Goal: Information Seeking & Learning: Learn about a topic

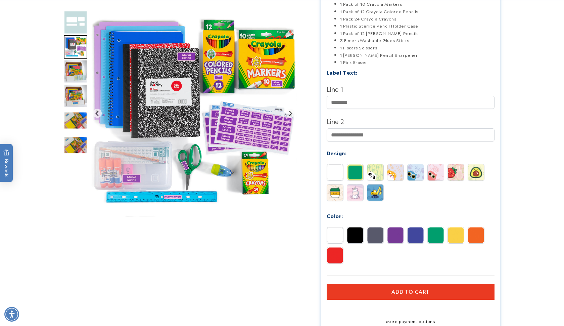
scroll to position [178, 0]
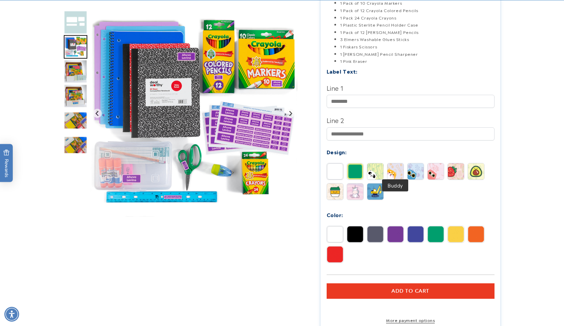
click at [402, 166] on img at bounding box center [396, 171] width 16 height 16
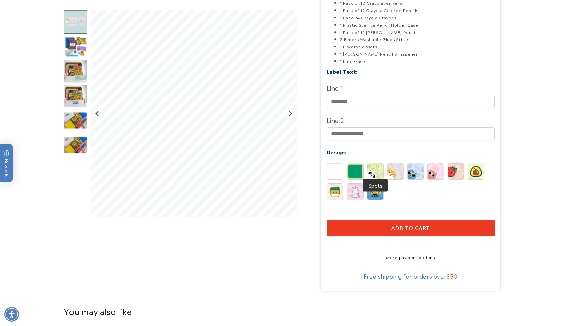
click at [374, 163] on img at bounding box center [375, 171] width 16 height 16
click at [360, 164] on img at bounding box center [355, 171] width 16 height 16
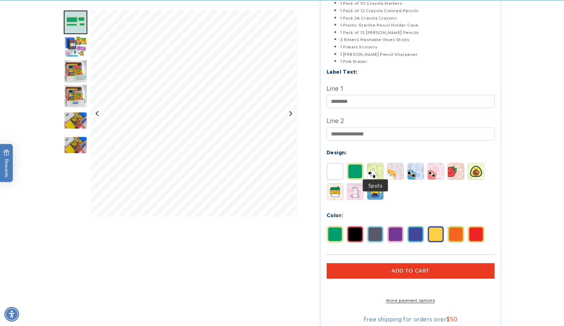
click at [376, 164] on img at bounding box center [375, 171] width 16 height 16
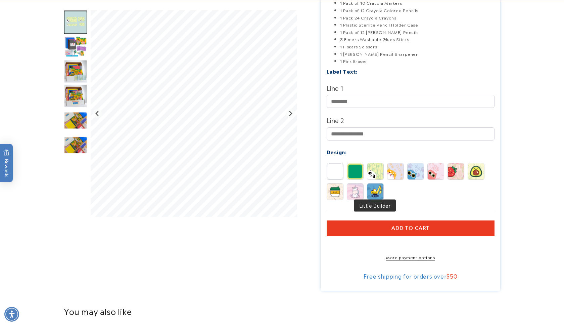
click at [368, 183] on img at bounding box center [375, 191] width 16 height 16
click at [353, 186] on img at bounding box center [355, 191] width 16 height 16
click at [337, 183] on img at bounding box center [335, 191] width 16 height 16
click at [483, 164] on img at bounding box center [476, 171] width 16 height 16
click at [446, 163] on div "Solid Border Spots Buddy Blinky" at bounding box center [412, 183] width 171 height 40
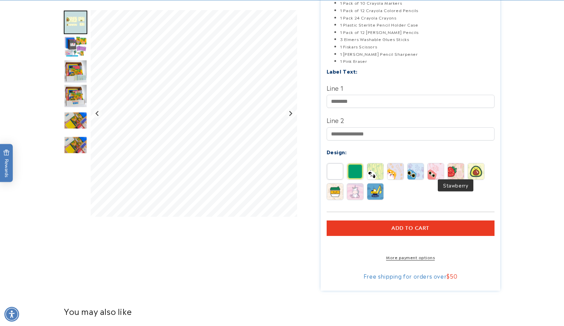
click at [454, 164] on img at bounding box center [456, 171] width 16 height 16
click at [437, 166] on img at bounding box center [436, 171] width 16 height 16
click at [416, 167] on img at bounding box center [416, 171] width 16 height 16
click at [359, 164] on img at bounding box center [355, 171] width 16 height 16
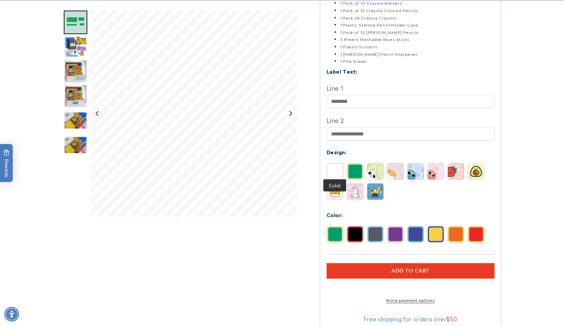
click at [334, 163] on img at bounding box center [335, 171] width 16 height 16
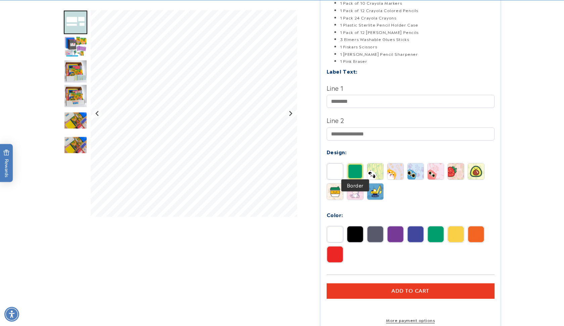
click at [360, 165] on img at bounding box center [355, 171] width 16 height 16
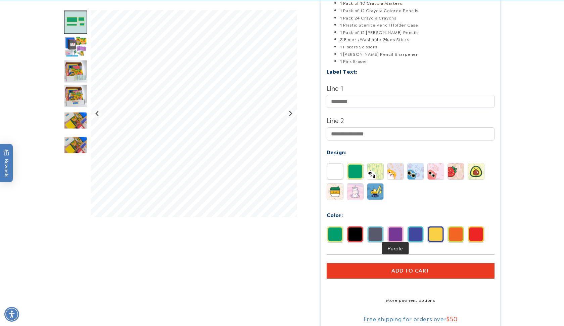
click at [392, 228] on img at bounding box center [396, 234] width 16 height 16
click at [367, 226] on img at bounding box center [375, 234] width 16 height 16
click at [351, 226] on img at bounding box center [355, 234] width 16 height 16
